Goal: Find specific page/section: Find specific page/section

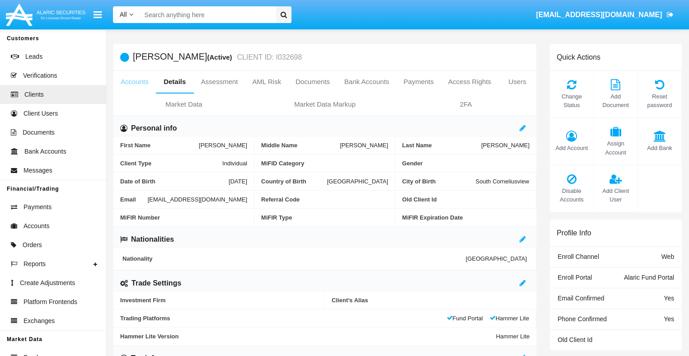
click at [134, 82] on link "Accounts" at bounding box center [134, 82] width 42 height 22
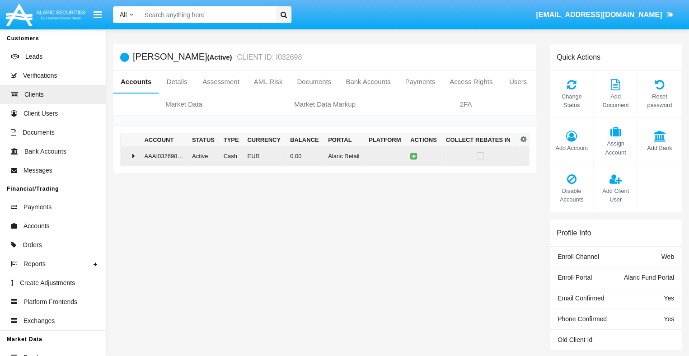
click at [321, 155] on td "0.00" at bounding box center [306, 155] width 38 height 19
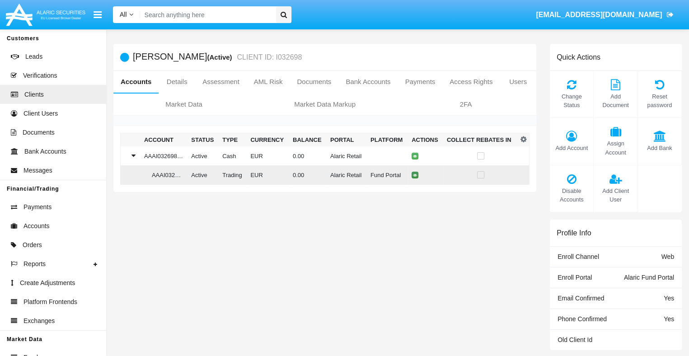
click at [413, 175] on icon at bounding box center [415, 175] width 4 height 4
